Goal: Task Accomplishment & Management: Complete application form

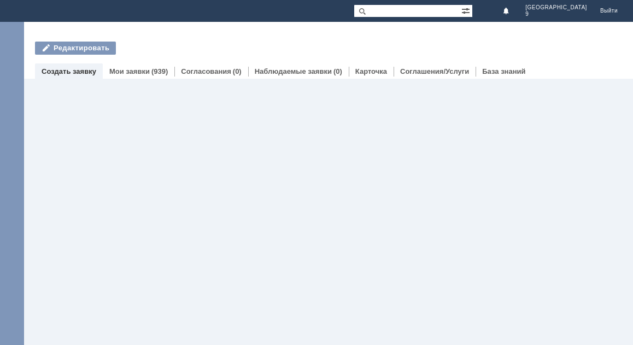
click at [74, 70] on link "Создать заявку" at bounding box center [69, 71] width 55 height 8
click at [107, 130] on div at bounding box center [328, 212] width 609 height 266
click at [80, 130] on div at bounding box center [328, 212] width 609 height 266
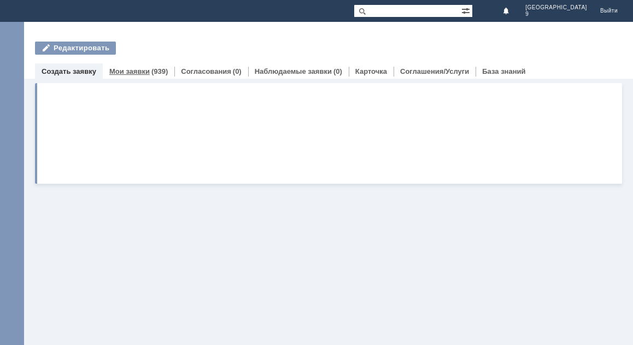
click at [124, 74] on link "Мои заявки" at bounding box center [129, 71] width 40 height 8
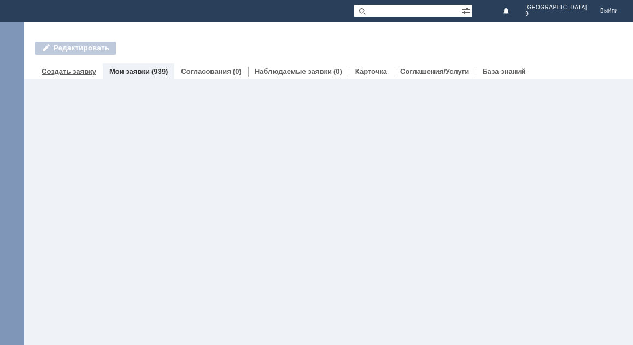
click at [65, 71] on link "Создать заявку" at bounding box center [69, 71] width 55 height 8
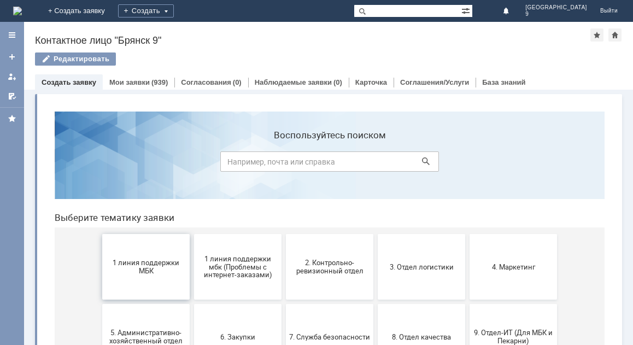
click at [147, 275] on button "1 линия поддержки МБК" at bounding box center [145, 267] width 87 height 66
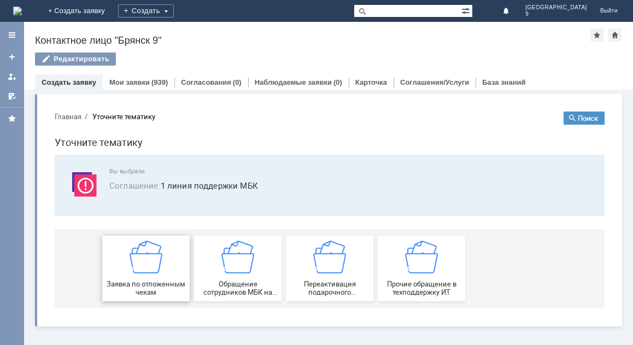
click at [140, 283] on span "Заявка по отложенным чекам" at bounding box center [146, 288] width 81 height 16
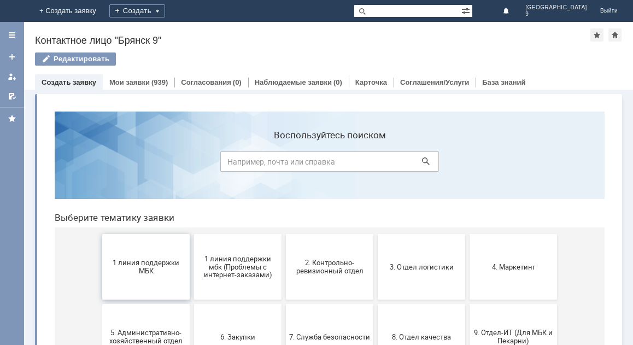
click at [130, 277] on button "1 линия поддержки МБК" at bounding box center [145, 267] width 87 height 66
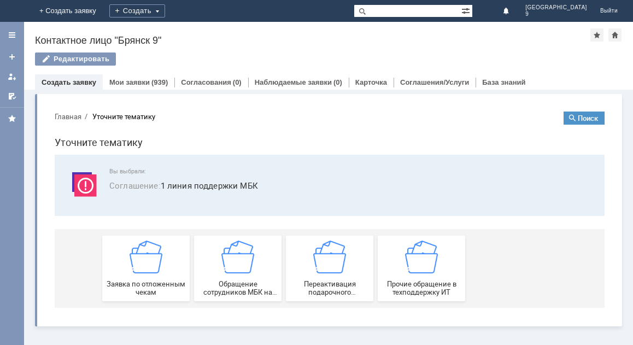
click at [130, 280] on span "Заявка по отложенным чекам" at bounding box center [146, 288] width 81 height 16
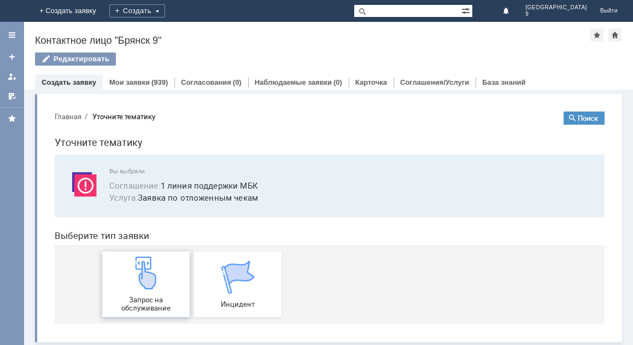
click at [131, 276] on img at bounding box center [146, 272] width 33 height 33
click at [134, 288] on img at bounding box center [146, 272] width 33 height 33
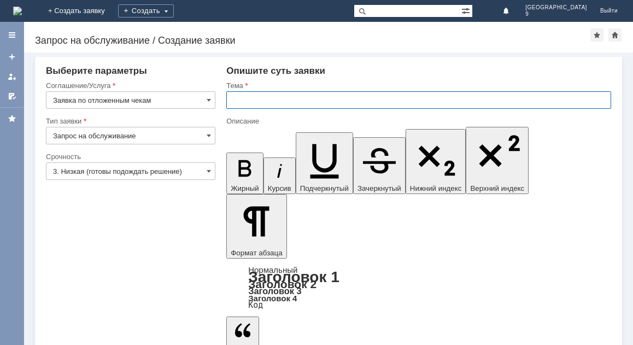
click at [238, 102] on input "text" at bounding box center [418, 99] width 385 height 17
type input "Отложенный чек."
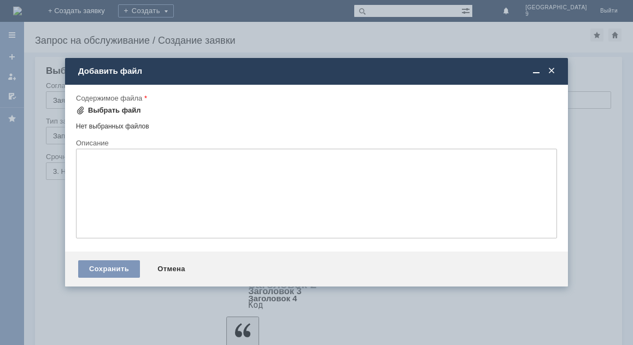
click at [101, 112] on div "Выбрать файл" at bounding box center [114, 110] width 53 height 9
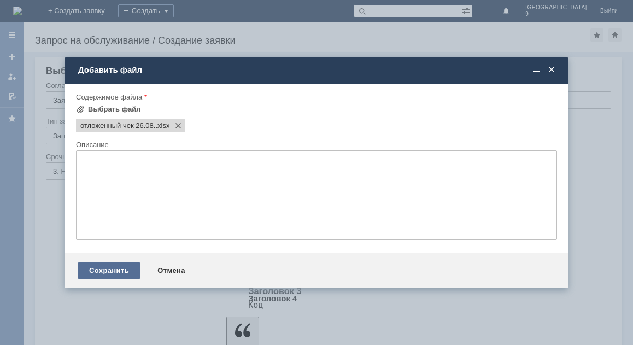
click at [116, 275] on div "Сохранить" at bounding box center [109, 270] width 62 height 17
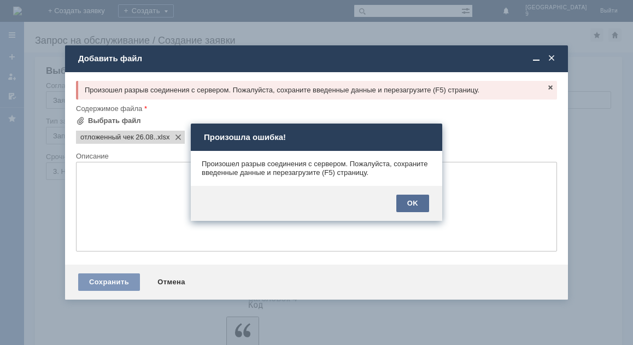
click at [418, 205] on div "OK" at bounding box center [412, 203] width 33 height 17
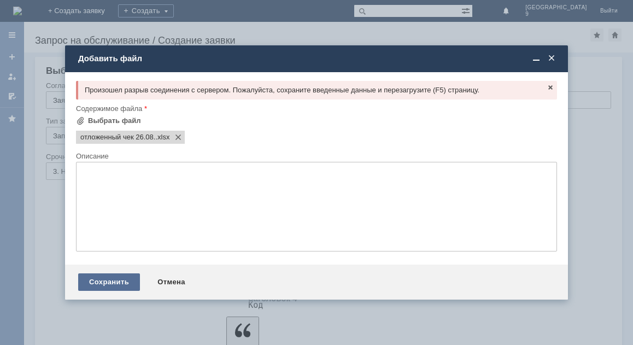
click at [118, 284] on div "Сохранить" at bounding box center [109, 281] width 62 height 17
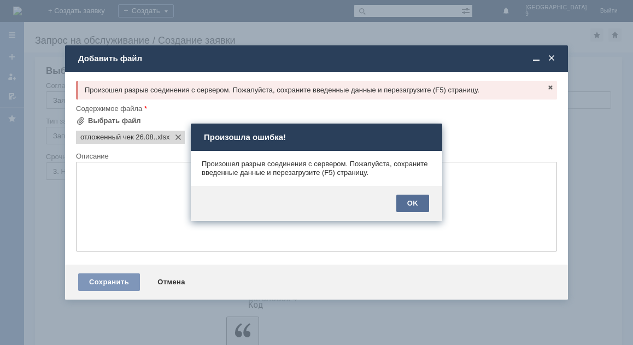
click at [427, 201] on div "OK" at bounding box center [412, 203] width 33 height 17
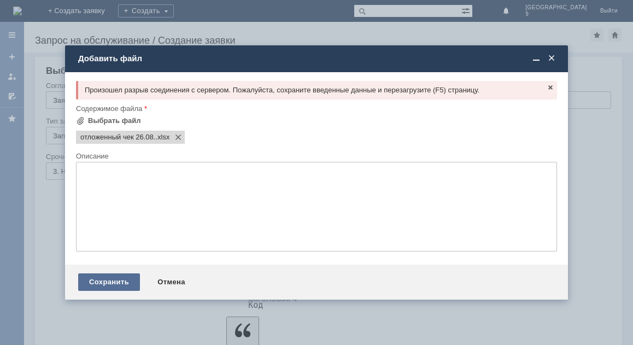
click at [103, 283] on div "Сохранить" at bounding box center [109, 281] width 62 height 17
